Goal: Find specific page/section: Find specific page/section

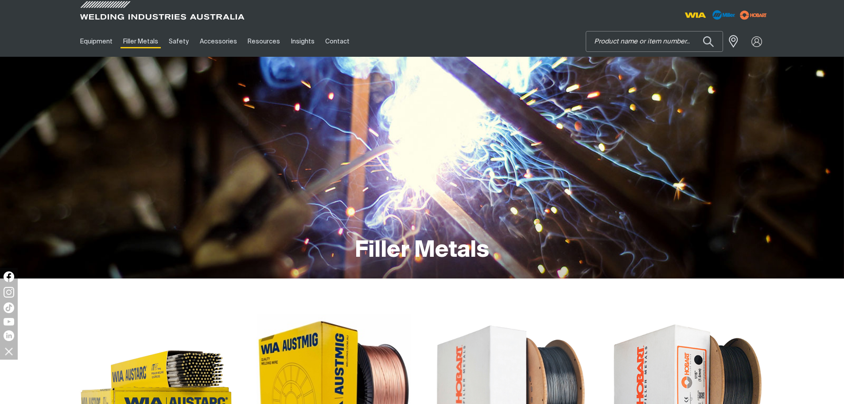
click at [639, 42] on input "Search" at bounding box center [654, 41] width 136 height 20
type input "800X"
click at [693, 31] on button "Search products" at bounding box center [708, 41] width 30 height 21
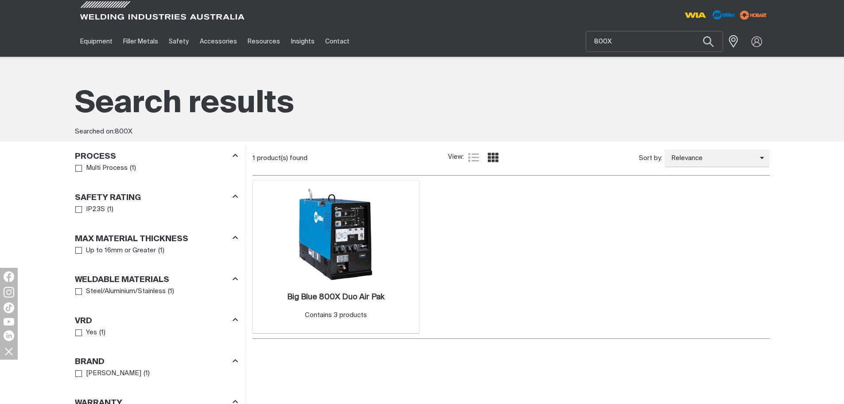
click at [341, 251] on img at bounding box center [335, 234] width 95 height 95
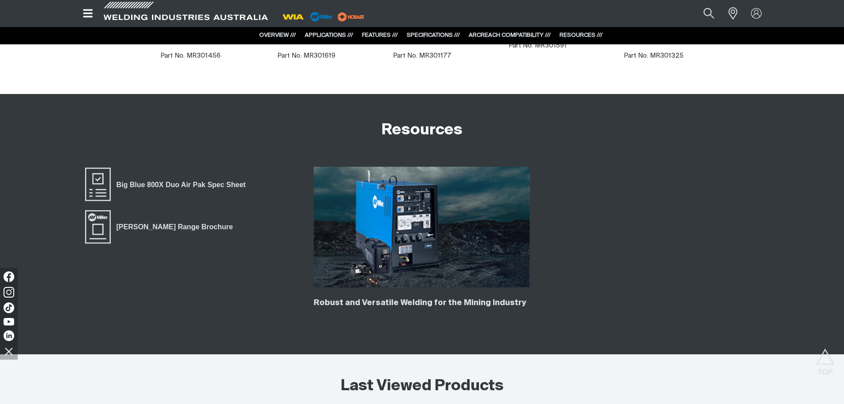
scroll to position [2436, 0]
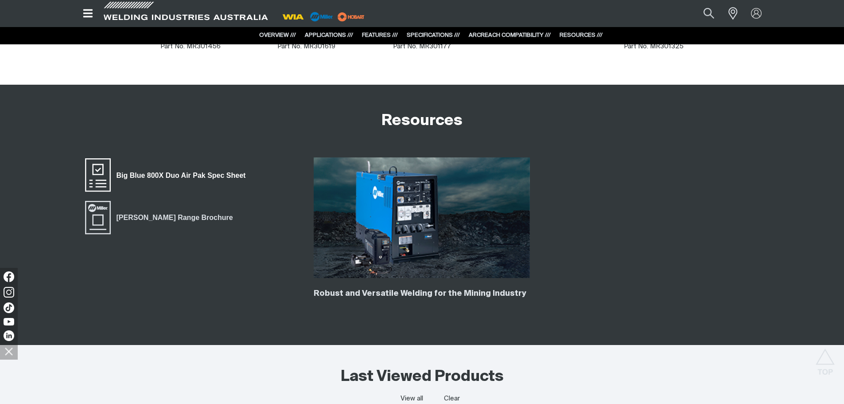
click at [189, 174] on span "Big Blue 800X Duo Air Pak Spec Sheet" at bounding box center [181, 175] width 141 height 12
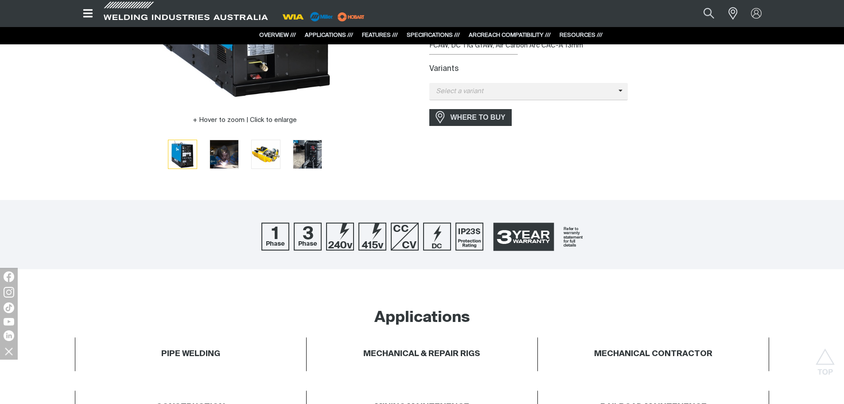
scroll to position [0, 0]
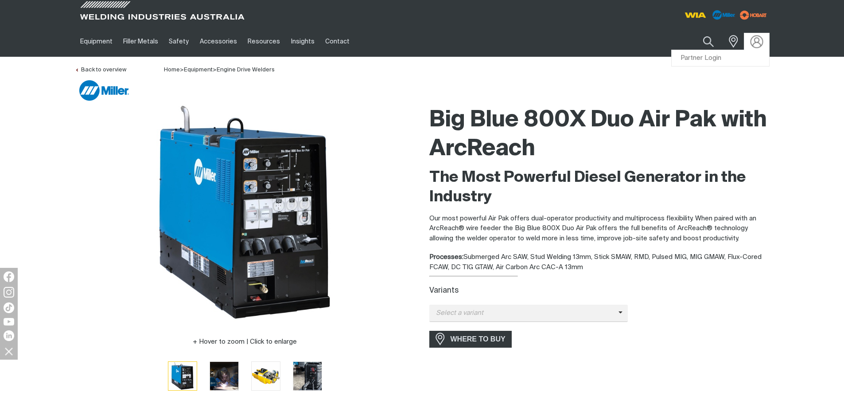
click at [762, 39] on img at bounding box center [756, 41] width 13 height 13
click at [740, 62] on link "Partner Login" at bounding box center [719, 58] width 97 height 16
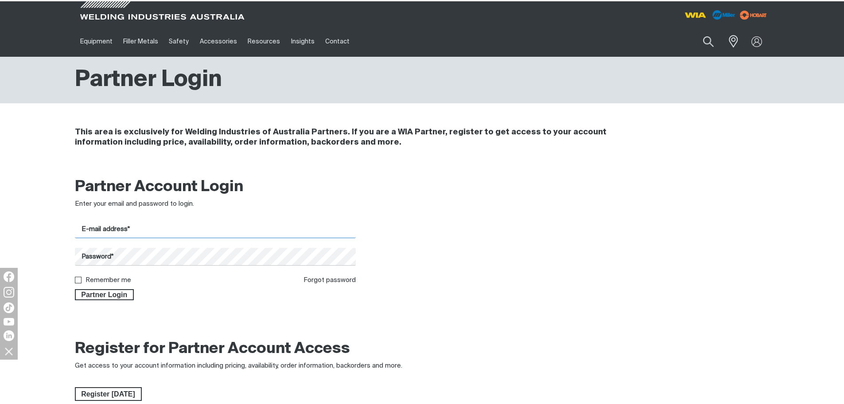
type input "[EMAIL_ADDRESS][DOMAIN_NAME]"
